Goal: Information Seeking & Learning: Find contact information

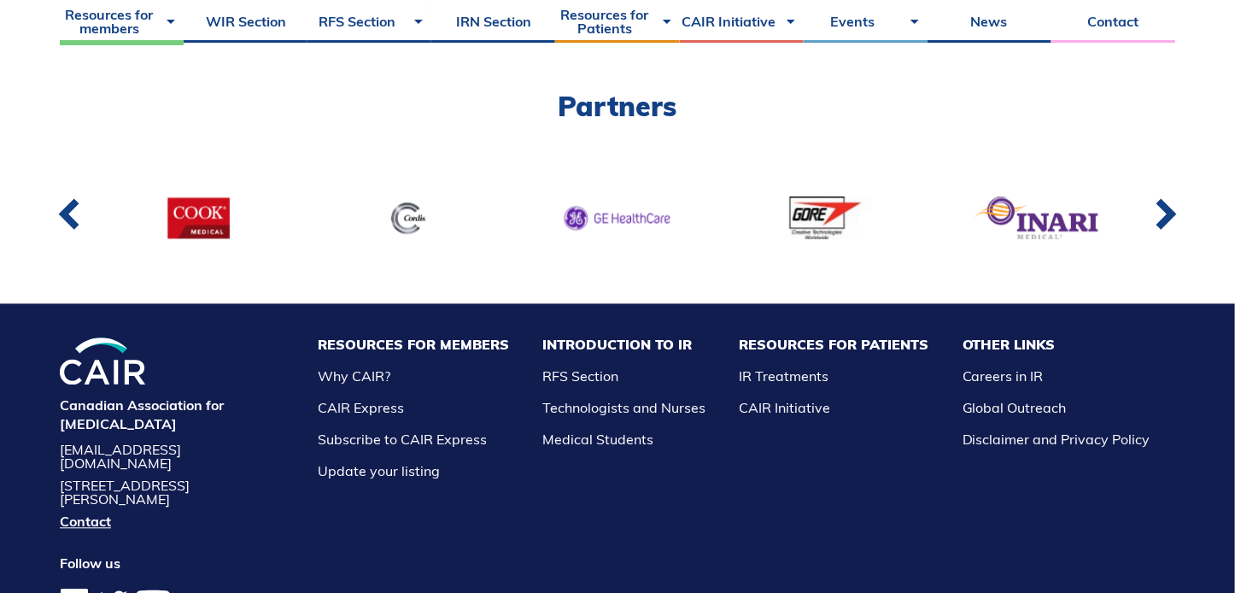
scroll to position [1623, 0]
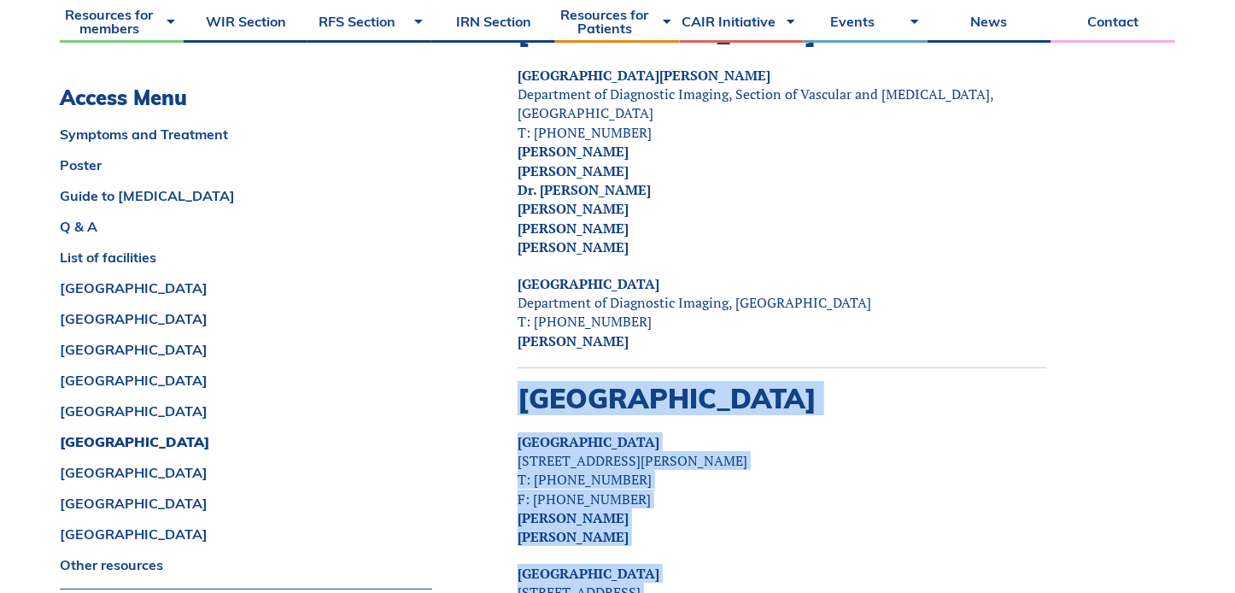
scroll to position [5893, 0]
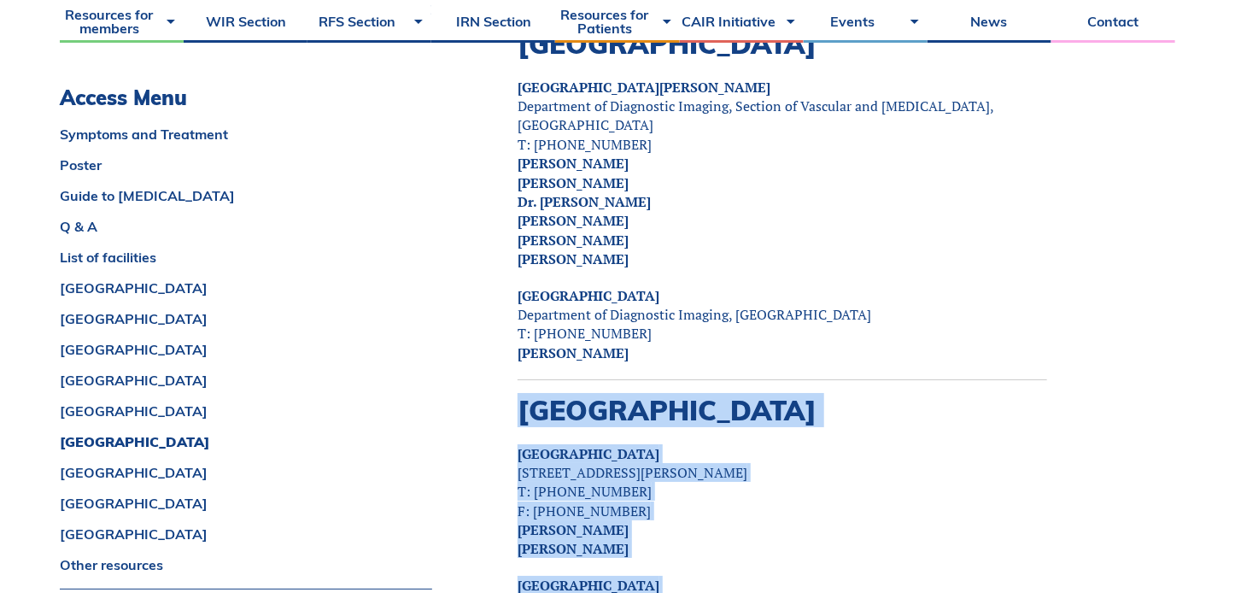
drag, startPoint x: 650, startPoint y: 465, endPoint x: 516, endPoint y: 335, distance: 187.2
copy div "Ontario Humber River Hospital 1235 Wilson Ave, Toronto, M3M0B2 T: 416- 242-1000…"
click at [752, 444] on p "Humber River Hospital 1235 Wilson Ave, Toronto, M3M0B2 T: 416- 242-1000 F: 416-…" at bounding box center [783, 501] width 530 height 114
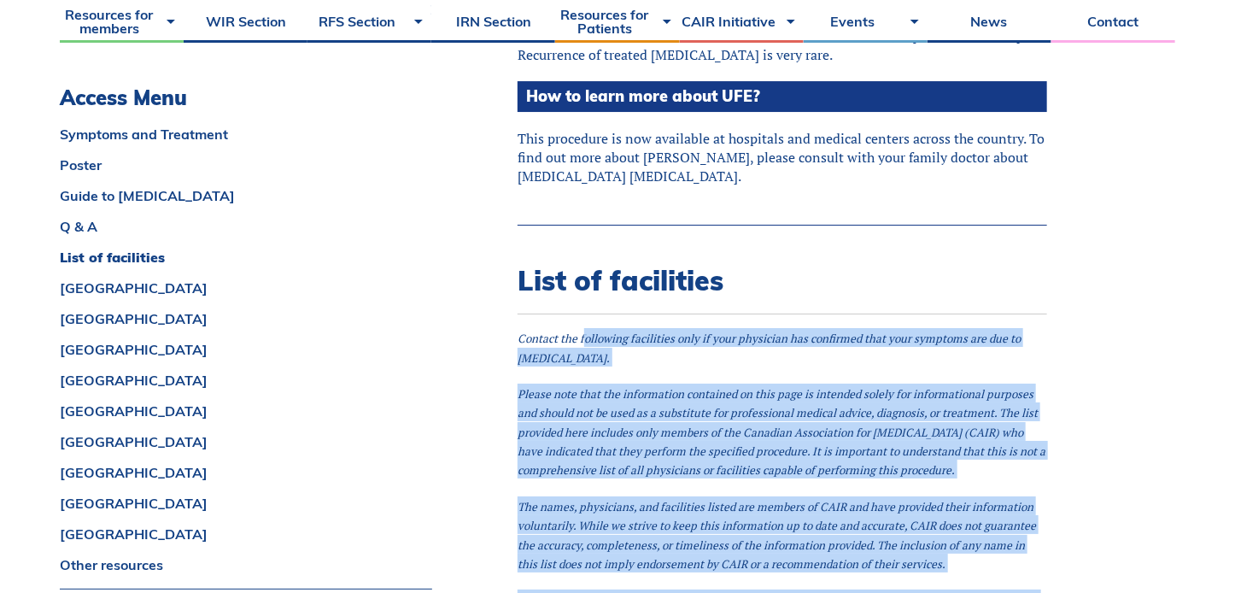
scroll to position [2818, 0]
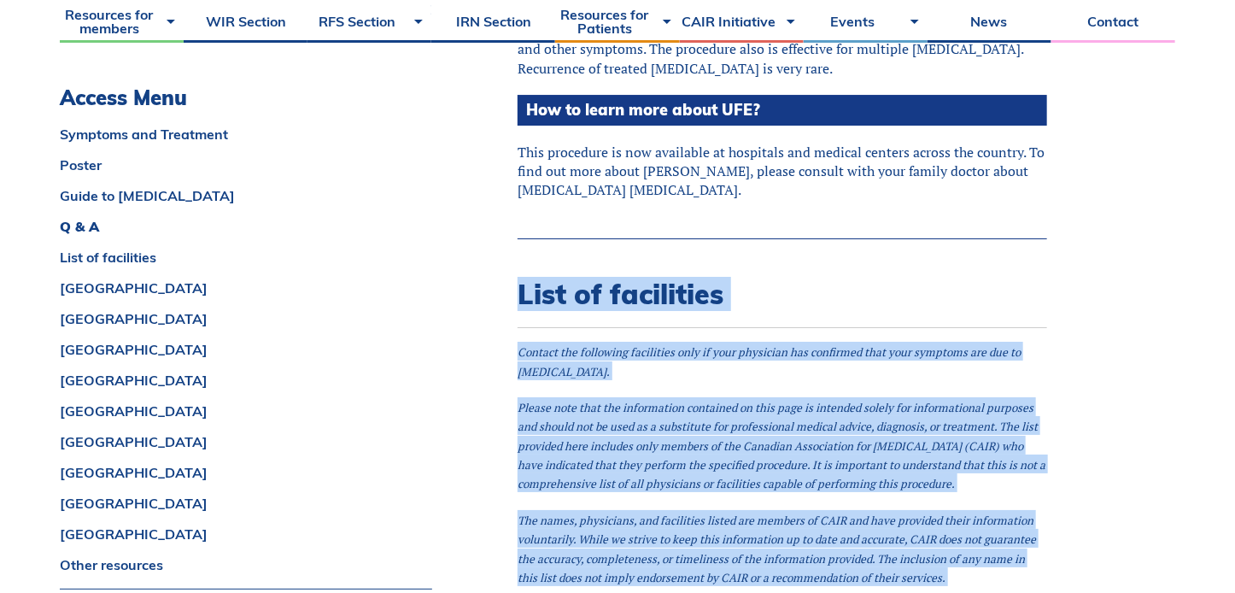
drag, startPoint x: 867, startPoint y: 348, endPoint x: 514, endPoint y: 260, distance: 363.5
copy div "List of facilities Contact the following facilities only if your physician has …"
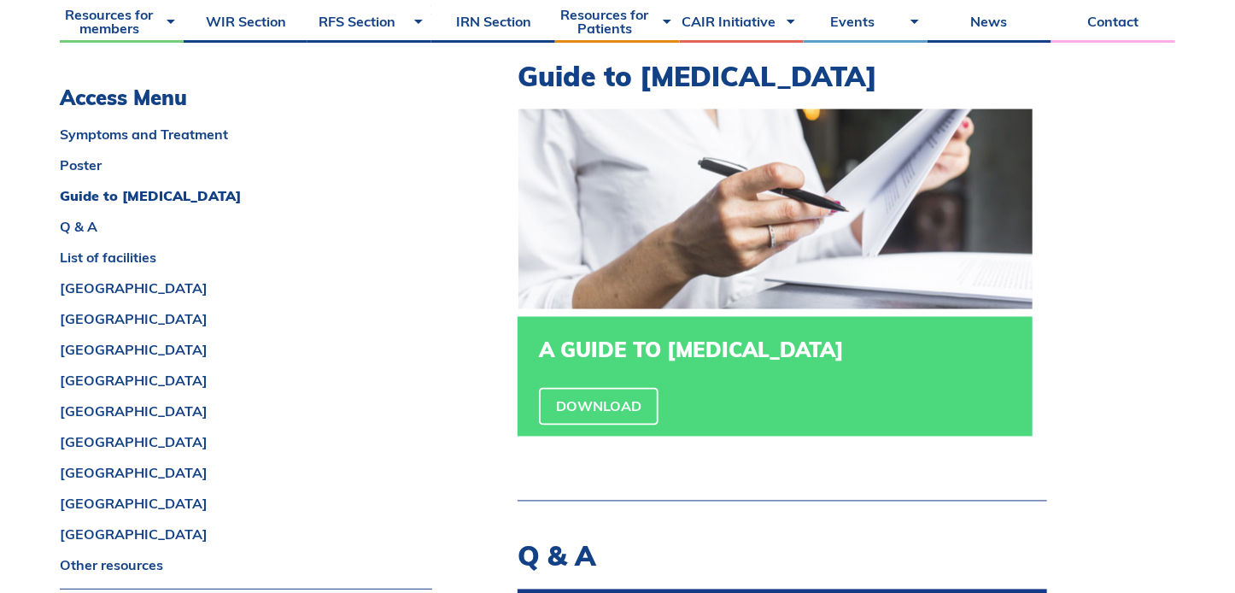
scroll to position [1366, 0]
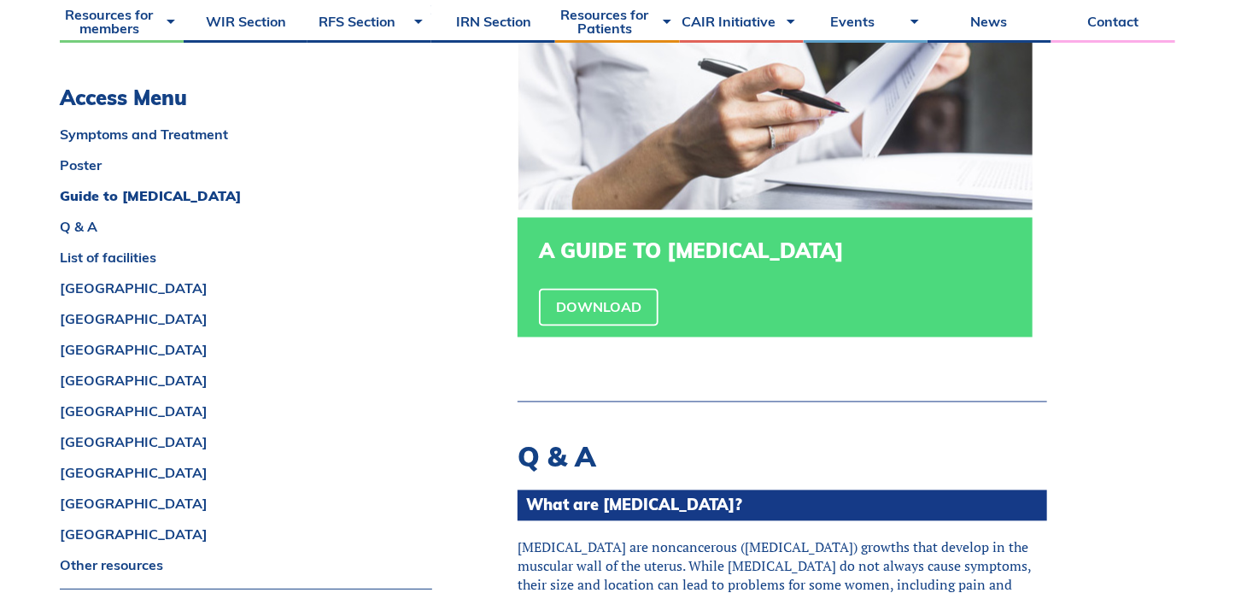
click at [867, 246] on h3 "A GUIDE TO UTERINE FIBROIDS" at bounding box center [775, 251] width 472 height 25
drag, startPoint x: 867, startPoint y: 248, endPoint x: 669, endPoint y: 255, distance: 198.3
click at [669, 255] on h3 "A GUIDE TO UTERINE FIBROIDS" at bounding box center [775, 251] width 472 height 25
copy h3 "UTERINE FIBROIDS"
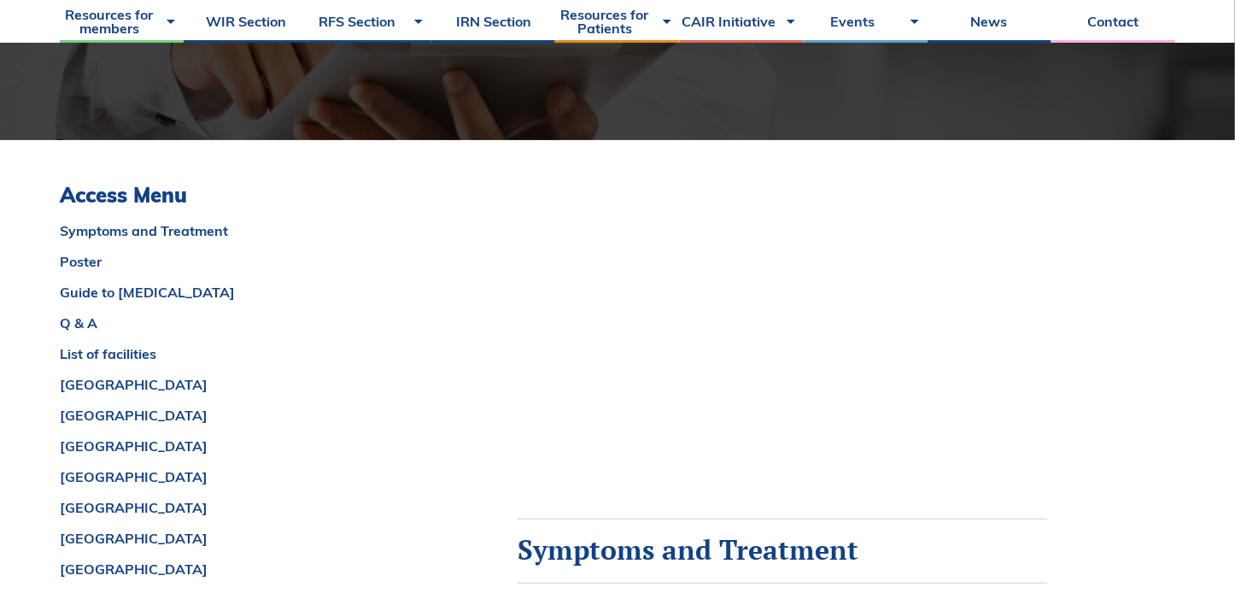
scroll to position [427, 0]
